Goal: Register for event/course

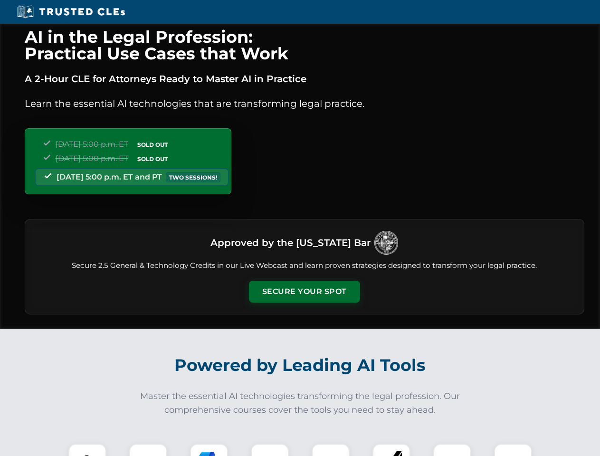
click at [304, 292] on button "Secure Your Spot" at bounding box center [304, 292] width 111 height 22
click at [87, 450] on img at bounding box center [88, 463] width 28 height 28
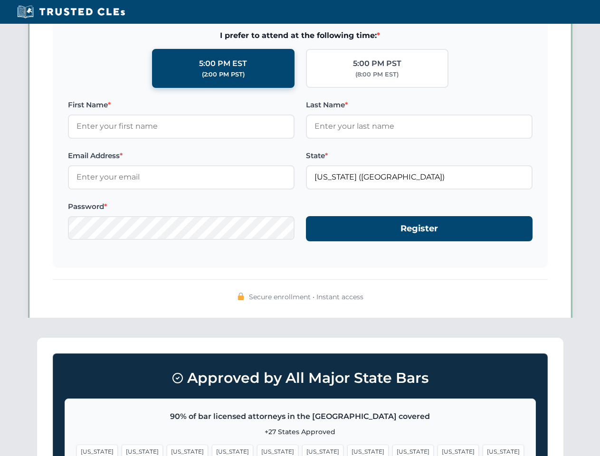
click at [348, 450] on span "[US_STATE]" at bounding box center [368, 452] width 41 height 14
click at [438, 450] on span "[US_STATE]" at bounding box center [458, 452] width 41 height 14
